Goal: Task Accomplishment & Management: Use online tool/utility

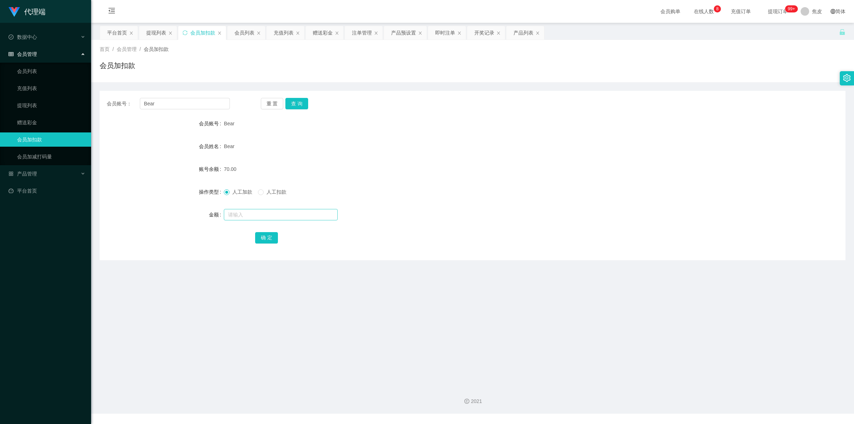
click at [294, 215] on input "text" at bounding box center [281, 214] width 114 height 11
type input "8"
click at [261, 242] on button "确 定" at bounding box center [266, 237] width 23 height 11
click at [245, 212] on input "text" at bounding box center [281, 214] width 114 height 11
type input "8"
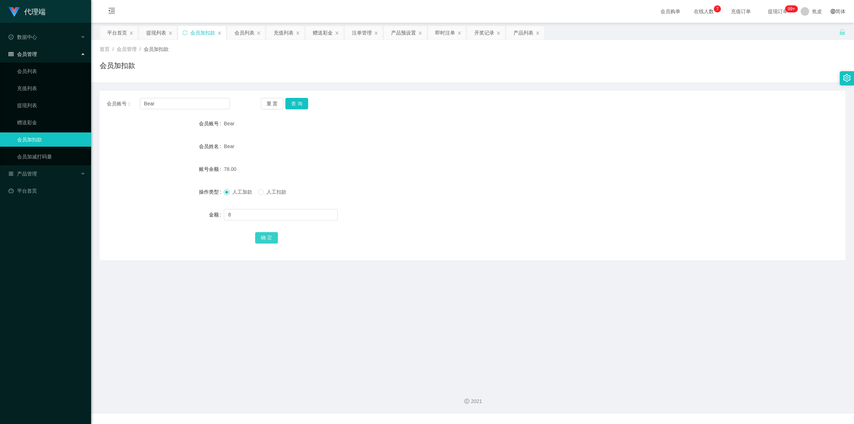
click at [261, 239] on button "确 定" at bounding box center [266, 237] width 23 height 11
click at [299, 103] on button "查 询" at bounding box center [297, 103] width 23 height 11
click at [299, 103] on div "重 置 查 询" at bounding box center [322, 103] width 123 height 11
click at [299, 103] on button "查 询" at bounding box center [297, 103] width 23 height 11
click at [299, 103] on div "重 置 查 询" at bounding box center [322, 103] width 123 height 11
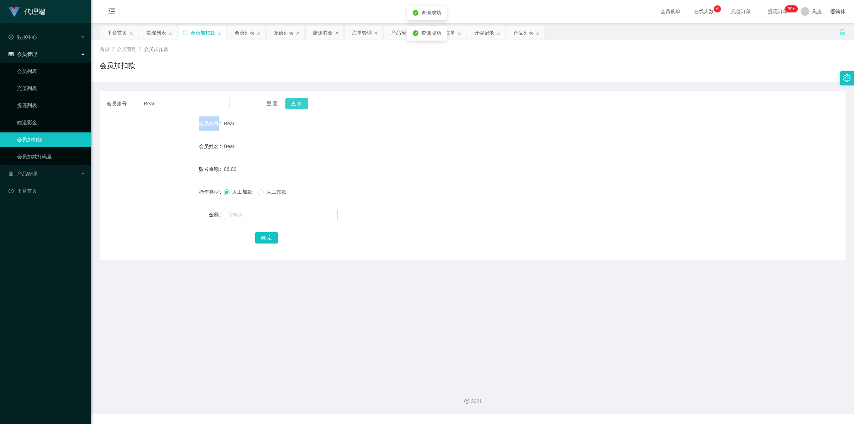
click at [299, 103] on button "查 询" at bounding box center [297, 103] width 23 height 11
click at [299, 103] on div "重 置 查 询" at bounding box center [322, 103] width 123 height 11
click at [250, 215] on input "text" at bounding box center [281, 214] width 114 height 11
type input "8"
click at [266, 234] on button "确 定" at bounding box center [266, 237] width 23 height 11
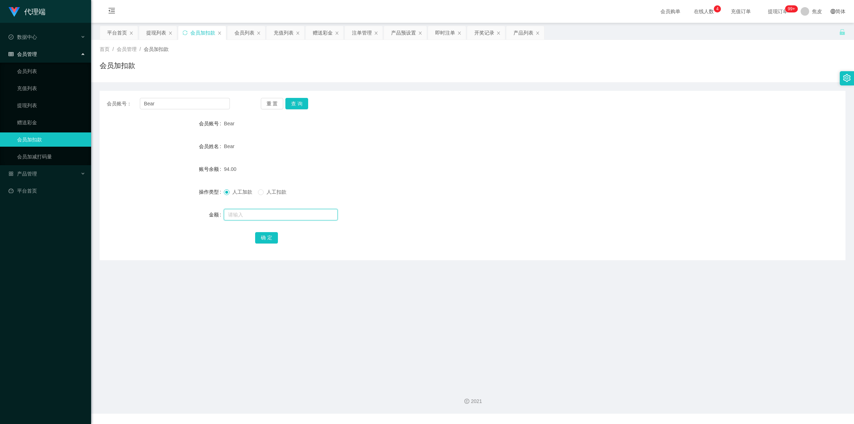
click at [273, 218] on input "text" at bounding box center [281, 214] width 114 height 11
type input "8"
click at [271, 240] on button "确 定" at bounding box center [266, 237] width 23 height 11
click at [241, 214] on input "text" at bounding box center [281, 214] width 114 height 11
type input "8"
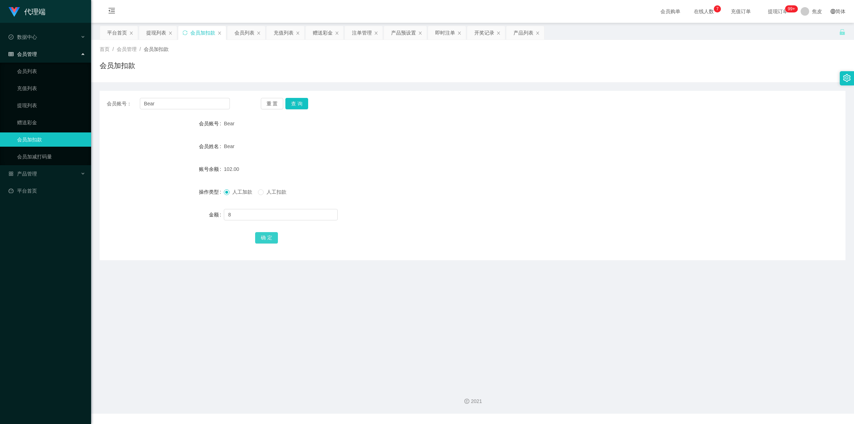
click at [263, 232] on button "确 定" at bounding box center [266, 237] width 23 height 11
click at [260, 216] on input "text" at bounding box center [281, 214] width 114 height 11
type input "8"
click at [264, 236] on button "确 定" at bounding box center [266, 237] width 23 height 11
click at [297, 107] on button "查 询" at bounding box center [297, 103] width 23 height 11
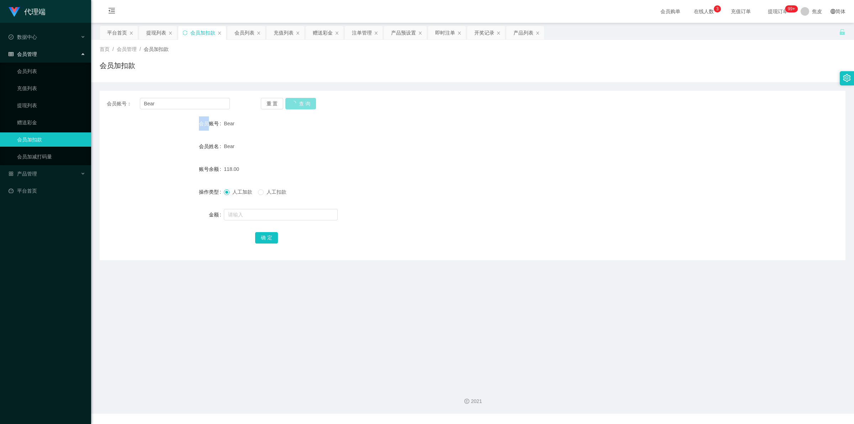
click at [297, 107] on div "重 置 查 询" at bounding box center [322, 103] width 123 height 11
click at [297, 107] on button "查 询" at bounding box center [297, 103] width 23 height 11
click at [297, 107] on div "重 置 查 询" at bounding box center [322, 103] width 123 height 11
click at [297, 107] on button "查 询" at bounding box center [297, 103] width 23 height 11
click at [302, 104] on button "查 询" at bounding box center [297, 103] width 23 height 11
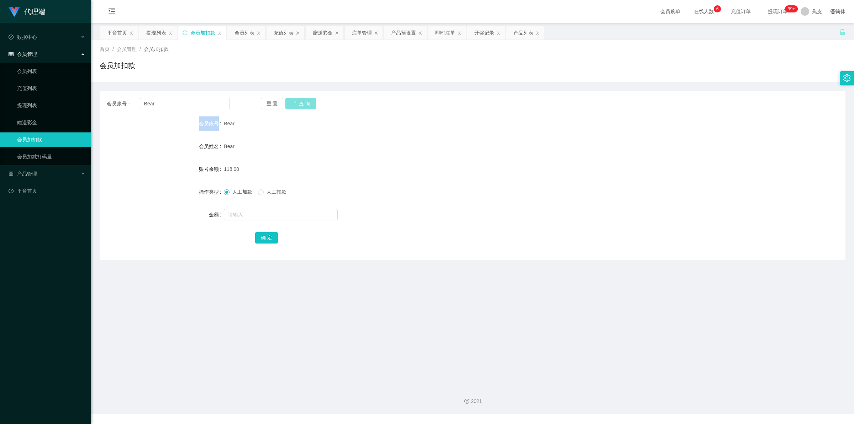
click at [302, 104] on div "重 置 查 询" at bounding box center [322, 103] width 123 height 11
click at [293, 100] on button "查 询" at bounding box center [297, 103] width 23 height 11
click at [293, 100] on div "重 置 查 询" at bounding box center [322, 103] width 123 height 11
click at [293, 100] on button "查 询" at bounding box center [297, 103] width 23 height 11
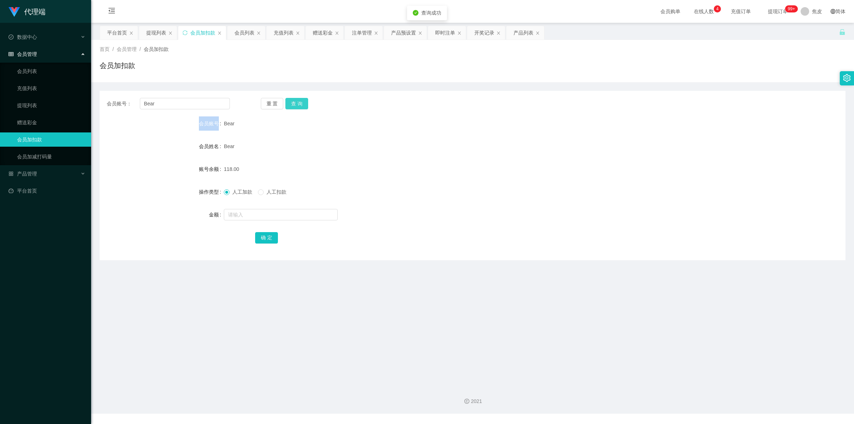
click at [293, 100] on div "重 置 查 询" at bounding box center [322, 103] width 123 height 11
click at [293, 100] on button "查 询" at bounding box center [297, 103] width 23 height 11
click at [293, 100] on button "查 询" at bounding box center [301, 103] width 31 height 11
click at [293, 100] on div "重 置 查 询" at bounding box center [322, 103] width 123 height 11
click at [298, 105] on button "查 询" at bounding box center [297, 103] width 23 height 11
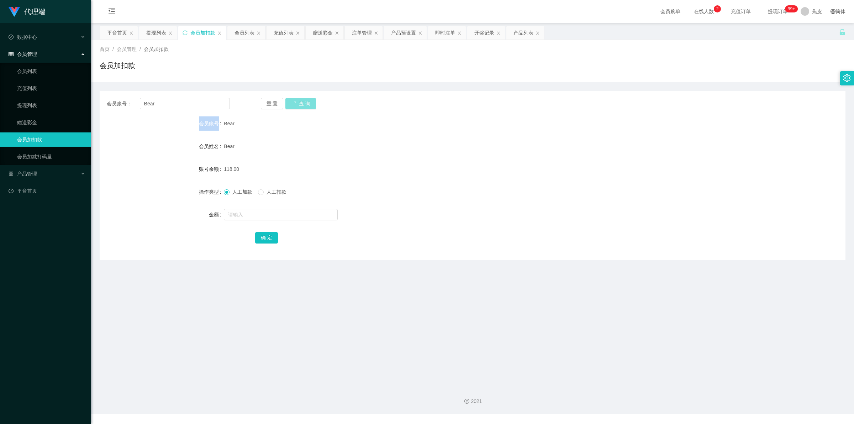
click at [298, 105] on div "重 置 查 询" at bounding box center [322, 103] width 123 height 11
click at [298, 105] on button "查 询" at bounding box center [297, 103] width 23 height 11
click at [298, 105] on div "重 置 查 询" at bounding box center [322, 103] width 123 height 11
click at [37, 40] on div "数据中心" at bounding box center [45, 37] width 91 height 14
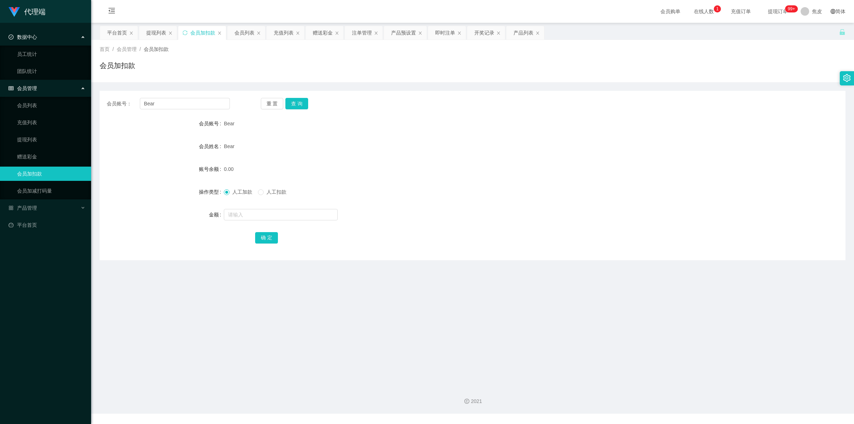
click at [36, 36] on span "数据中心" at bounding box center [23, 37] width 28 height 6
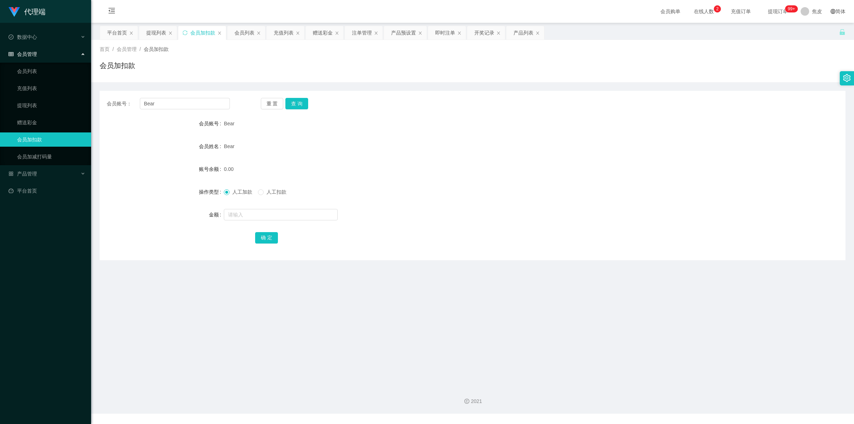
click at [773, 15] on span "提现订单 99+" at bounding box center [778, 11] width 37 height 23
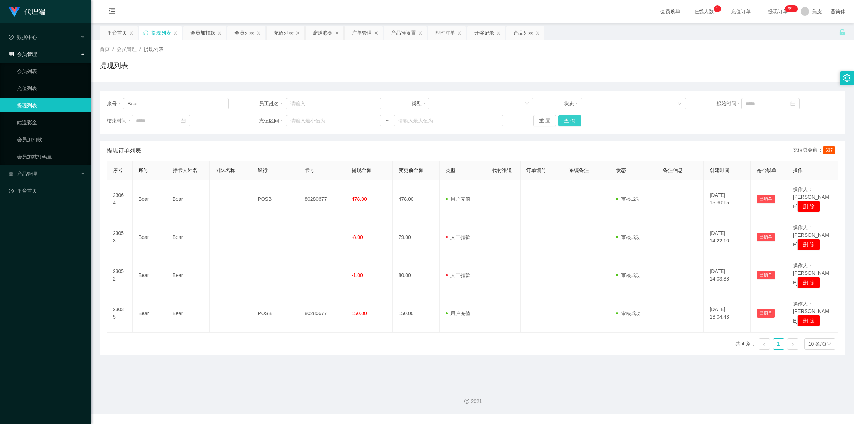
click at [572, 121] on button "查 询" at bounding box center [570, 120] width 23 height 11
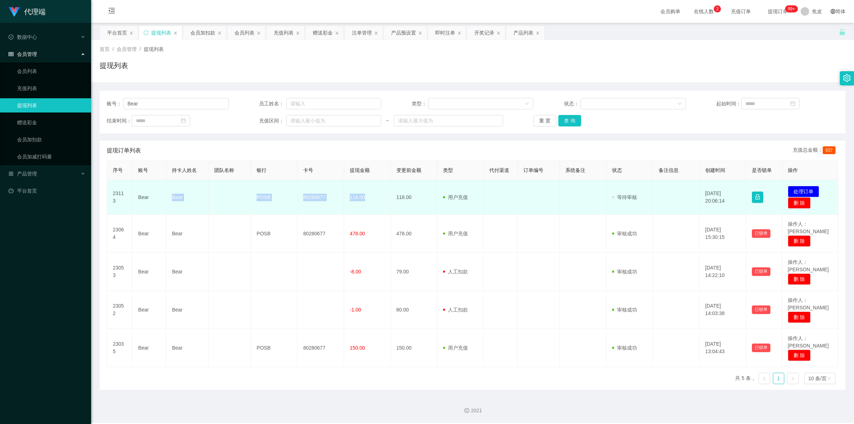
drag, startPoint x: 169, startPoint y: 196, endPoint x: 363, endPoint y: 207, distance: 194.3
click at [363, 207] on tr "23113 Bear Bear POSB 80280677 118.00 118.00 用户充值 人工扣款 审核驳回 审核成功 等待审核 [DATE] 20:…" at bounding box center [473, 197] width 732 height 35
copy tr "Bear POSB 80280677 118.00"
